Goal: Navigation & Orientation: Find specific page/section

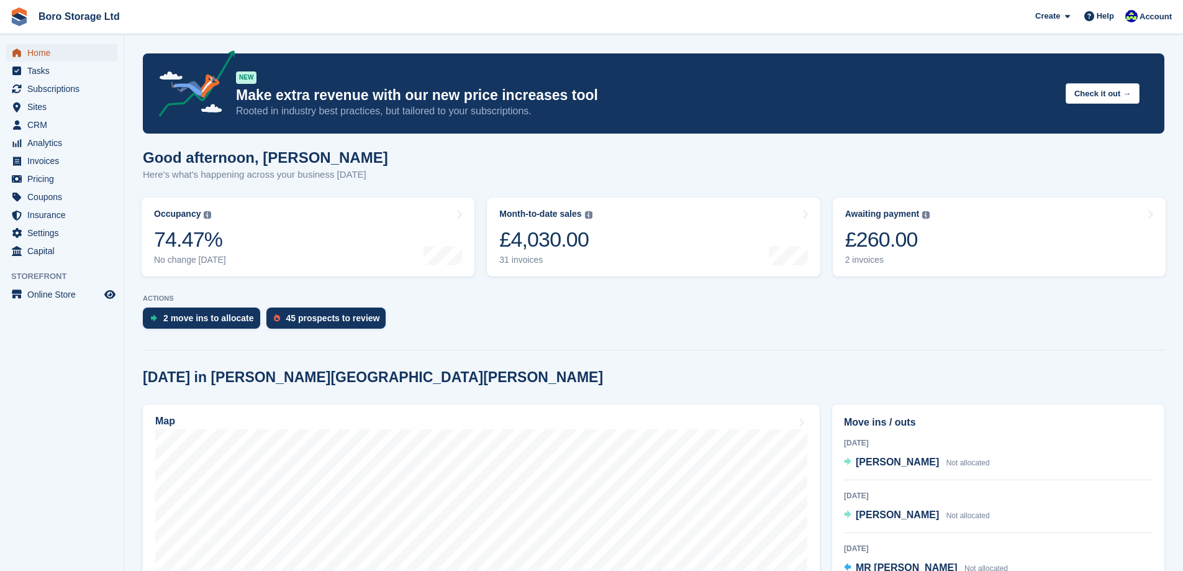
click at [35, 53] on span "Home" at bounding box center [64, 52] width 75 height 17
click at [57, 19] on link "Boro Storage Ltd" at bounding box center [79, 16] width 91 height 21
click at [53, 16] on link "Boro Storage Ltd" at bounding box center [79, 16] width 91 height 21
